Goal: Communication & Community: Answer question/provide support

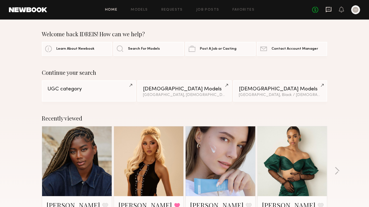
click at [328, 7] on icon at bounding box center [329, 9] width 6 height 5
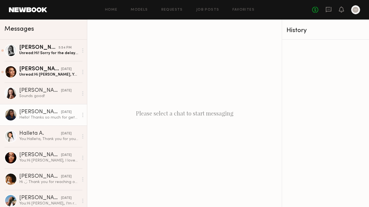
click at [59, 119] on div "Hello! Thanks so much for getting back to me! This sounds great 🩷 I would love …" at bounding box center [48, 117] width 59 height 5
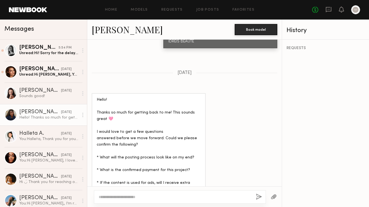
scroll to position [984, 0]
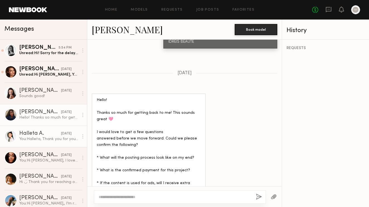
click at [39, 142] on link "Halleta A. [DATE] You: [PERSON_NAME], Thank you for your interest! Just to clar…" at bounding box center [43, 135] width 87 height 21
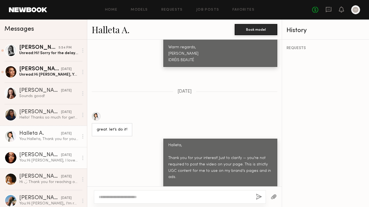
click at [61, 153] on div "[DATE]" at bounding box center [66, 155] width 11 height 5
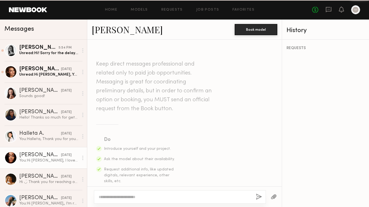
scroll to position [547, 0]
